Goal: Navigation & Orientation: Find specific page/section

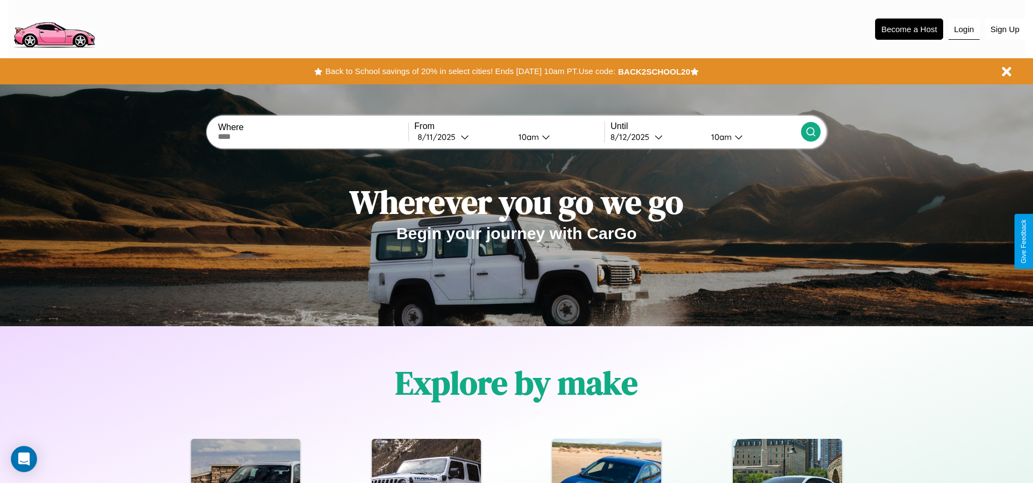
click at [963, 29] on button "Login" at bounding box center [963, 29] width 31 height 21
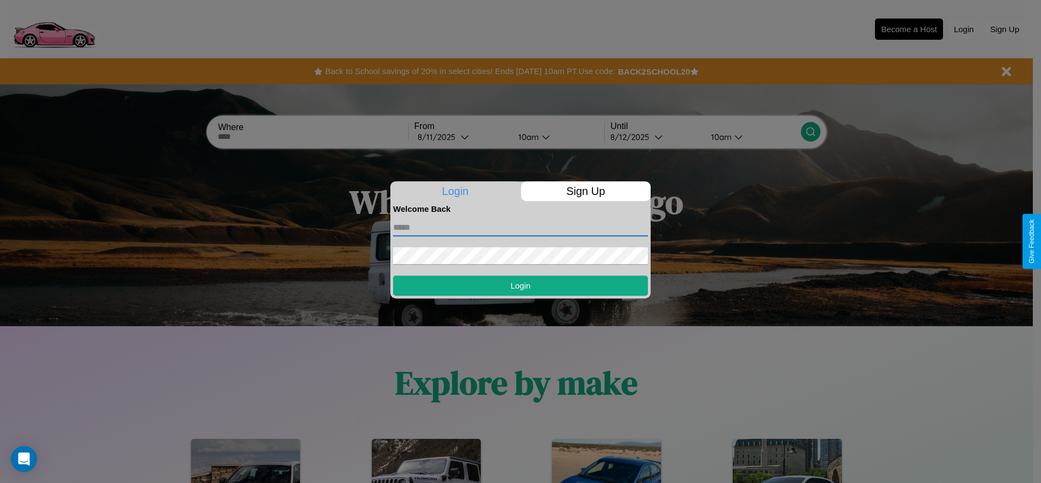
click at [520, 227] on input "text" at bounding box center [520, 227] width 255 height 17
type input "**********"
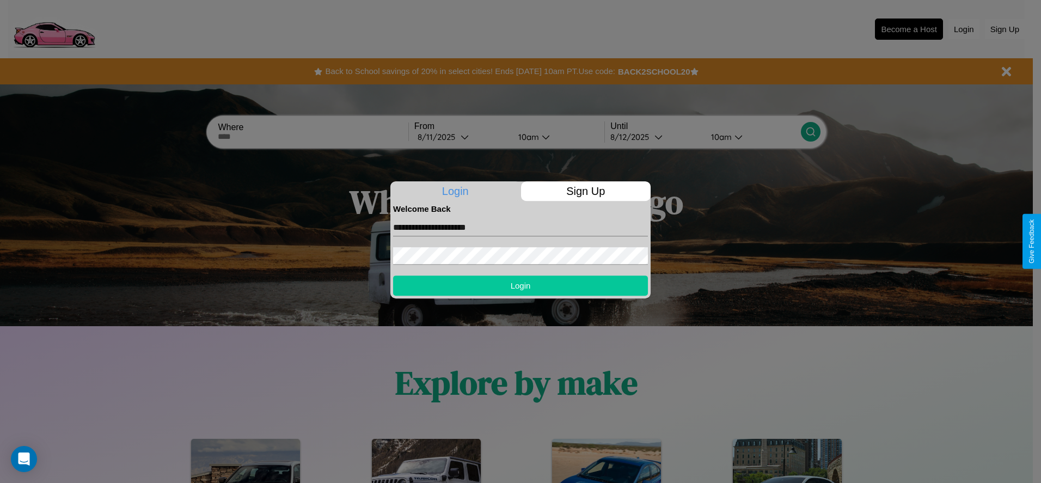
click at [520, 285] on button "Login" at bounding box center [520, 285] width 255 height 20
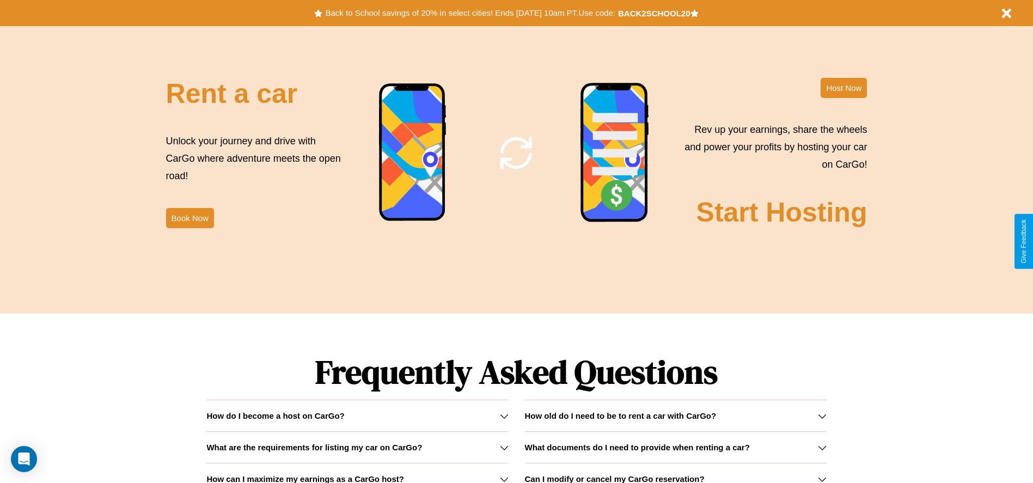
scroll to position [1562, 0]
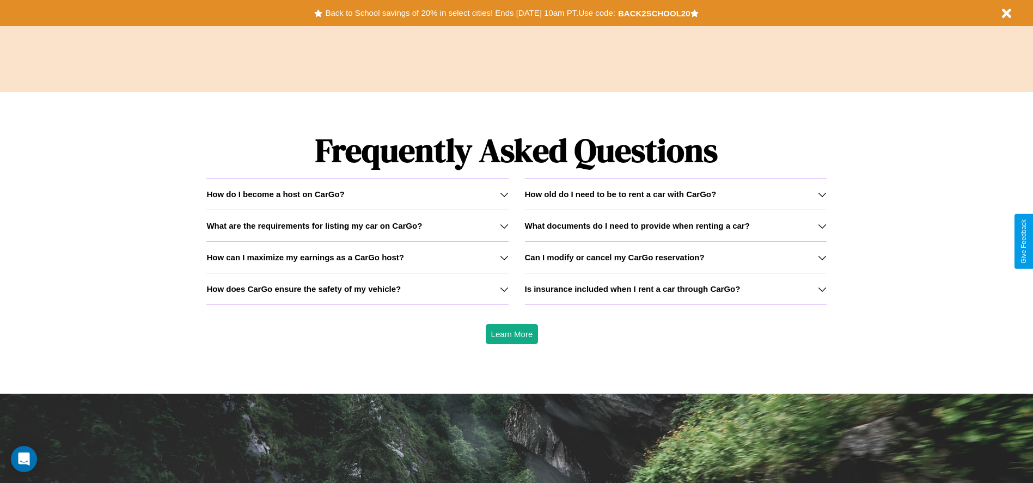
click at [357, 257] on h3 "How can I maximize my earnings as a CarGo host?" at bounding box center [305, 257] width 198 height 9
click at [503, 194] on icon at bounding box center [504, 194] width 9 height 9
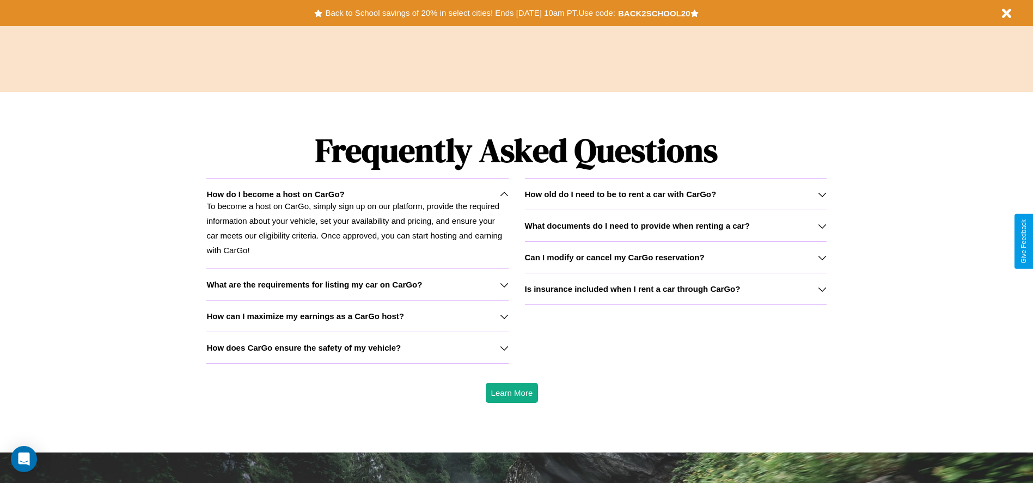
click at [675, 288] on h3 "Is insurance included when I rent a car through CarGo?" at bounding box center [633, 288] width 216 height 9
click at [503, 316] on icon at bounding box center [504, 316] width 9 height 9
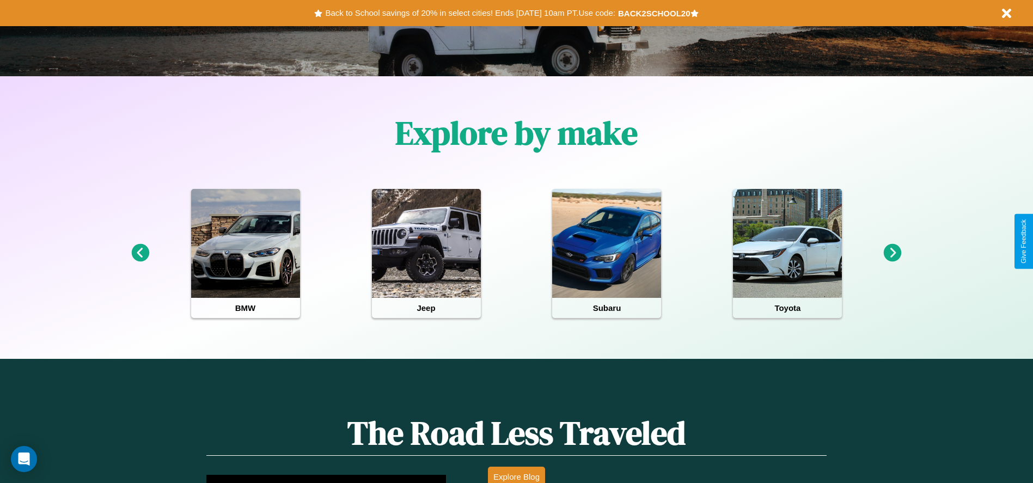
scroll to position [226, 0]
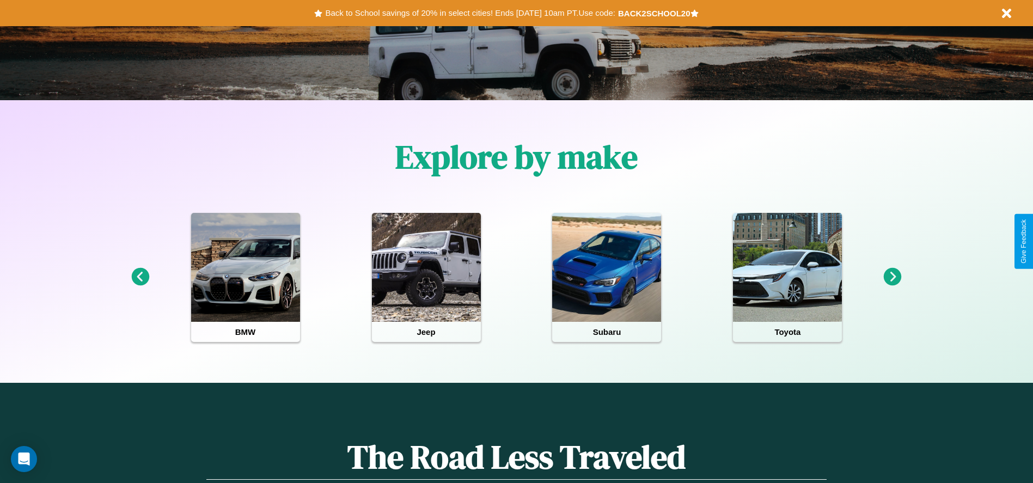
click at [892, 277] on icon at bounding box center [892, 277] width 18 height 18
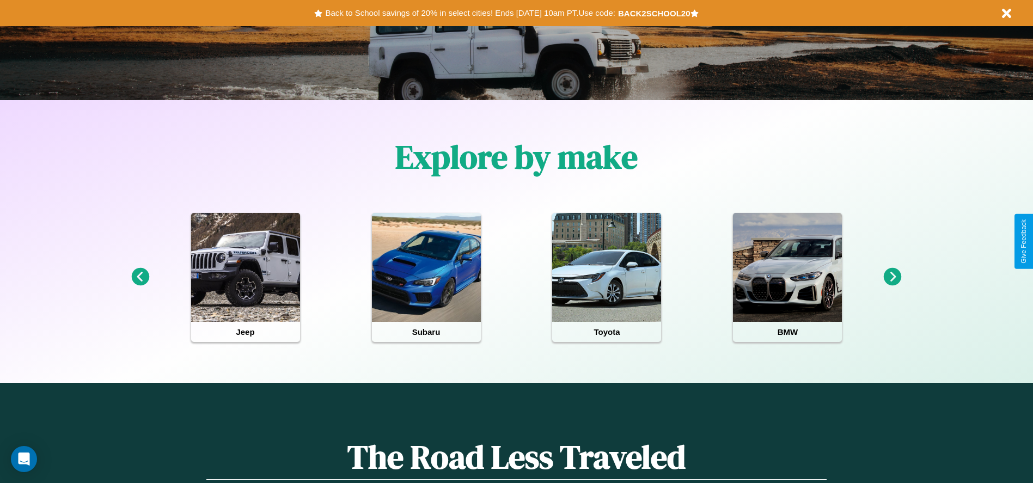
click at [892, 277] on icon at bounding box center [892, 277] width 18 height 18
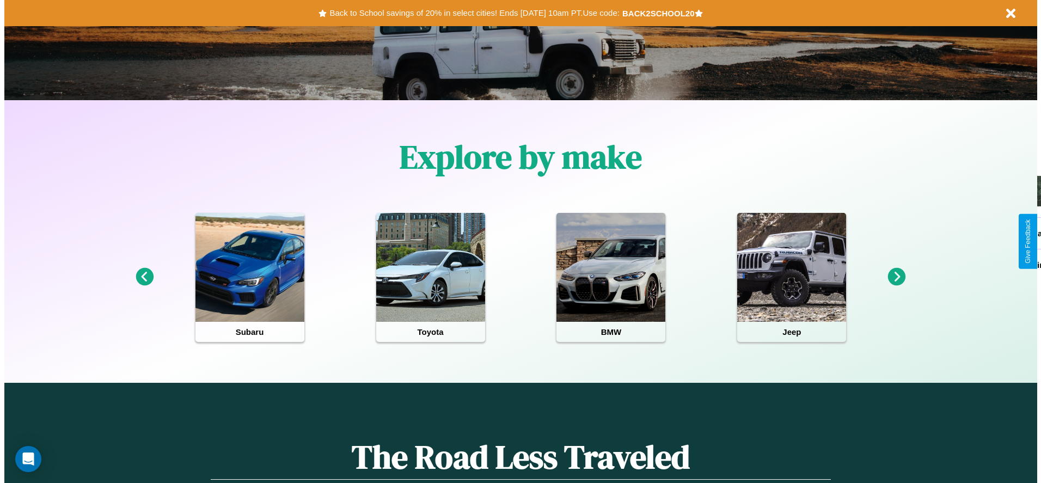
scroll to position [0, 0]
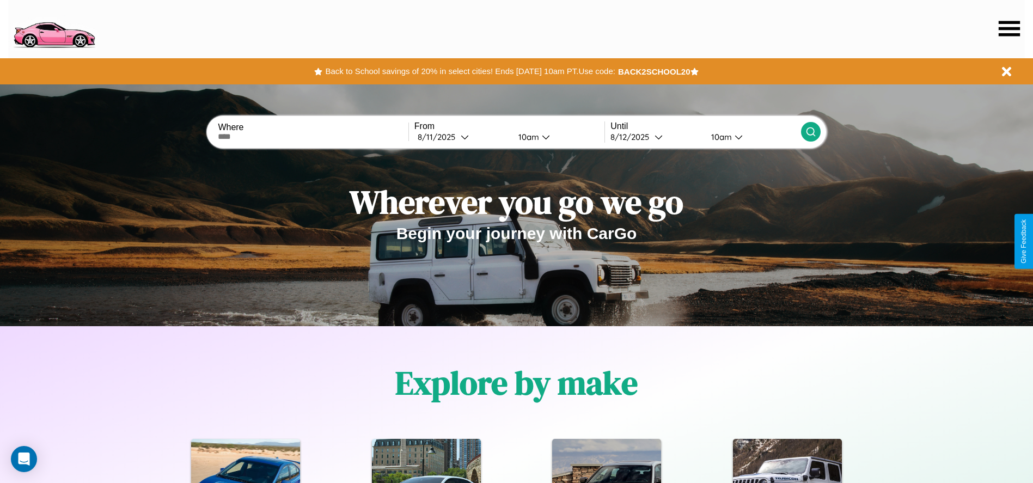
click at [1009, 28] on icon at bounding box center [1008, 28] width 21 height 15
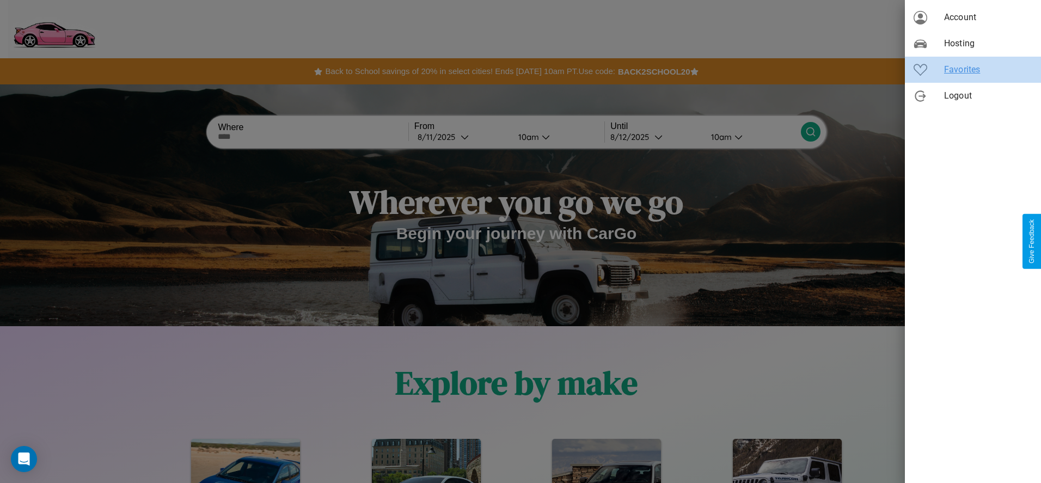
click at [973, 70] on span "Favorites" at bounding box center [988, 69] width 88 height 13
